Goal: Information Seeking & Learning: Learn about a topic

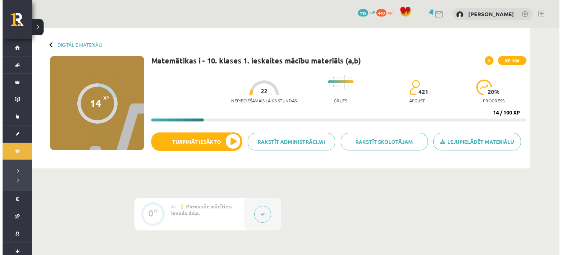
scroll to position [107, 0]
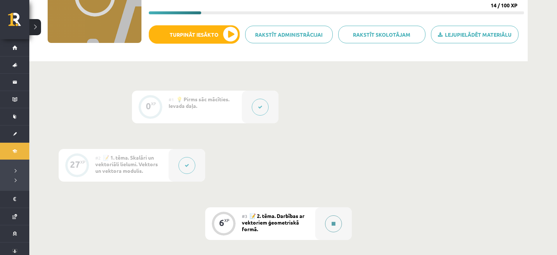
click at [321, 220] on div at bounding box center [333, 223] width 37 height 33
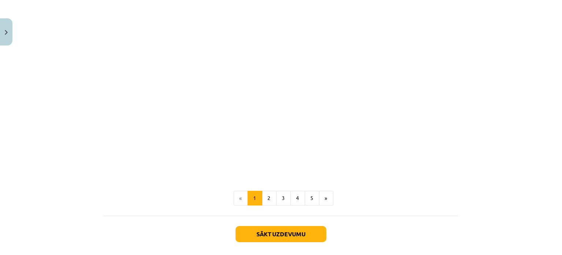
scroll to position [1137, 0]
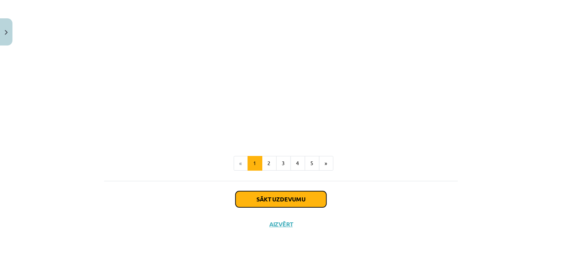
click at [302, 199] on button "Sākt uzdevumu" at bounding box center [281, 199] width 91 height 16
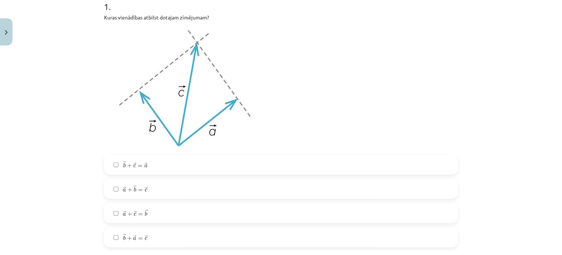
scroll to position [154, 0]
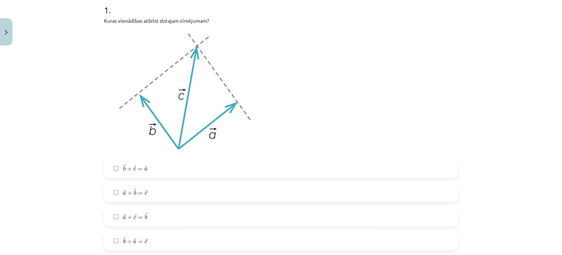
click at [153, 171] on label "→ b + → c = → a b → + c → = a →" at bounding box center [281, 168] width 352 height 18
click at [169, 245] on label "→ b + → a = → c b → + a → = c →" at bounding box center [281, 240] width 352 height 18
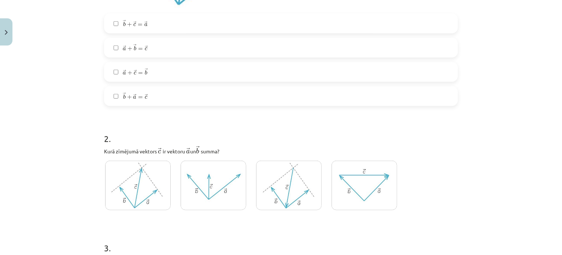
scroll to position [243, 0]
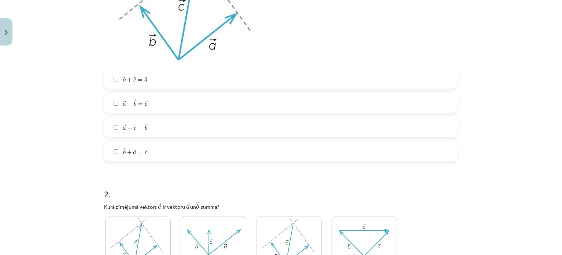
click at [198, 77] on label "→ b + → c = → a b → + c → = a →" at bounding box center [281, 79] width 352 height 18
click at [168, 103] on label "→ a + → b = → c a → + b → = c →" at bounding box center [281, 103] width 352 height 18
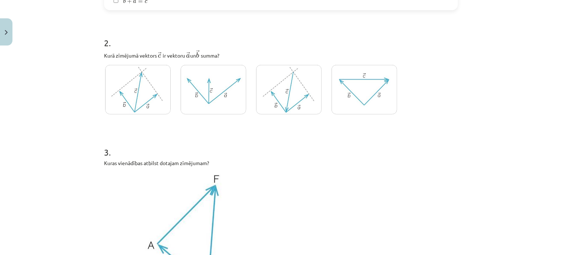
scroll to position [396, 0]
click at [128, 93] on img at bounding box center [138, 87] width 66 height 49
click at [134, 94] on img at bounding box center [138, 87] width 66 height 49
click at [231, 93] on img at bounding box center [214, 87] width 66 height 49
click at [266, 88] on img at bounding box center [289, 87] width 66 height 49
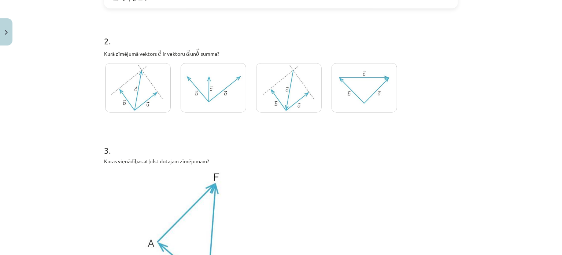
click at [372, 92] on img at bounding box center [365, 87] width 66 height 49
